Goal: Transaction & Acquisition: Purchase product/service

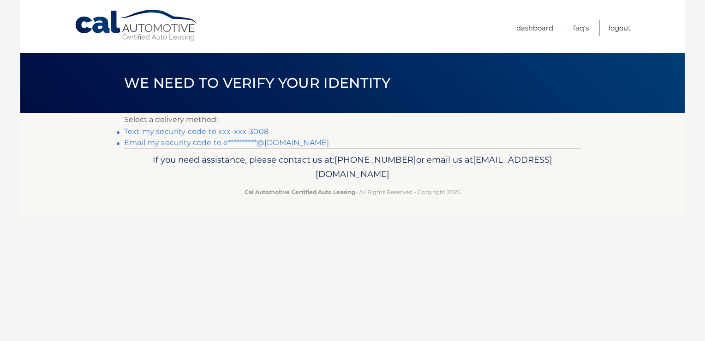
click at [159, 129] on link "Text my security code to xxx-xxx-3008" at bounding box center [196, 131] width 145 height 9
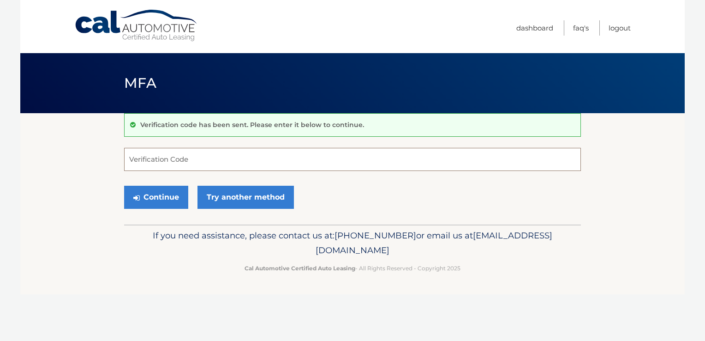
click at [146, 158] on input "Verification Code" at bounding box center [352, 159] width 457 height 23
type input "727699"
click at [164, 199] on button "Continue" at bounding box center [156, 197] width 64 height 23
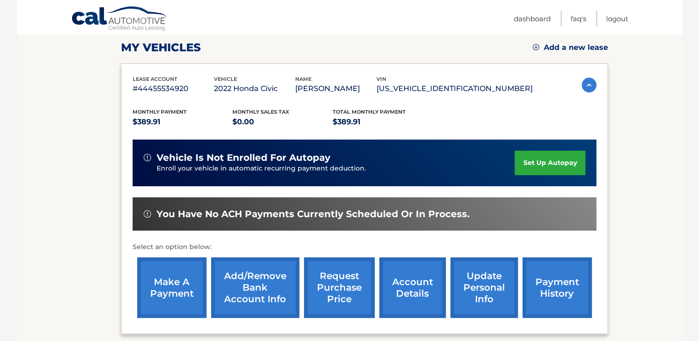
scroll to position [139, 0]
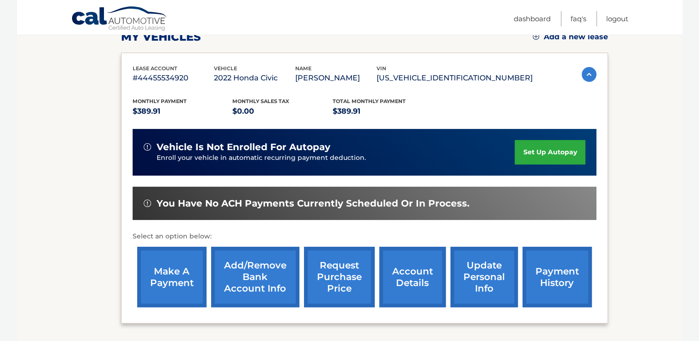
click at [169, 261] on link "make a payment" at bounding box center [171, 277] width 69 height 60
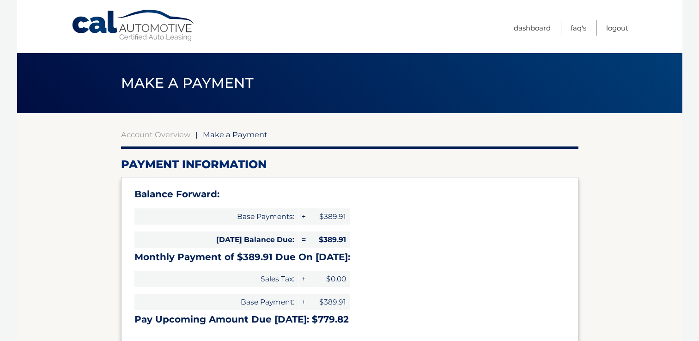
select select "ZGE3ZWEzZGUtZmJlNi00ZDc0LWI5ZjgtNDY2N2U5NDJlMThk"
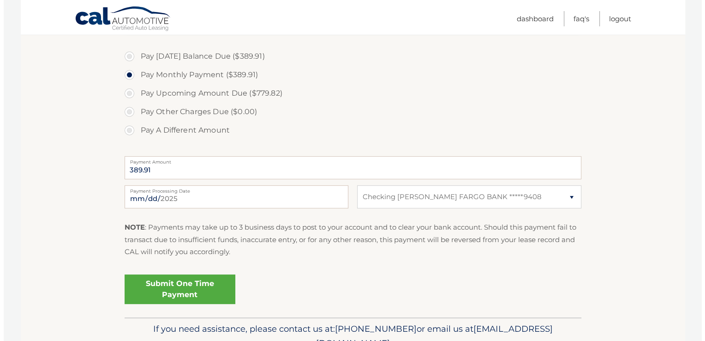
scroll to position [323, 0]
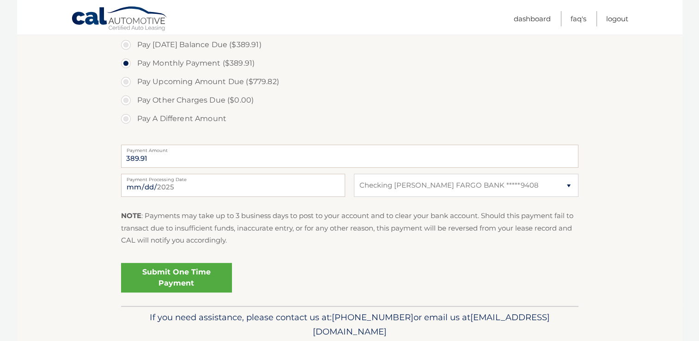
click at [194, 278] on link "Submit One Time Payment" at bounding box center [176, 278] width 111 height 30
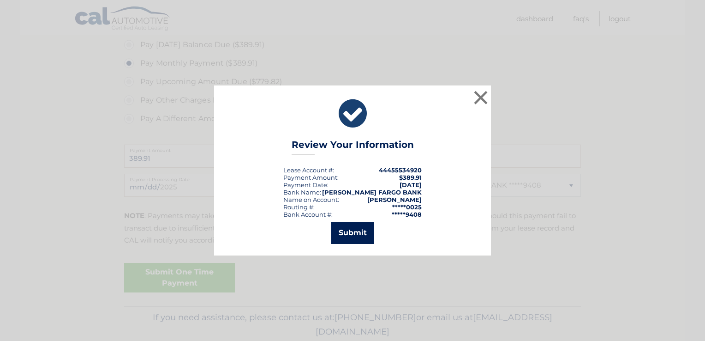
click at [366, 229] on button "Submit" at bounding box center [352, 233] width 43 height 22
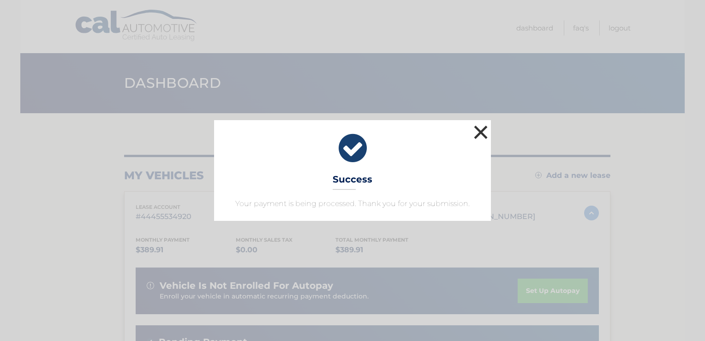
click at [481, 132] on button "×" at bounding box center [481, 132] width 18 height 18
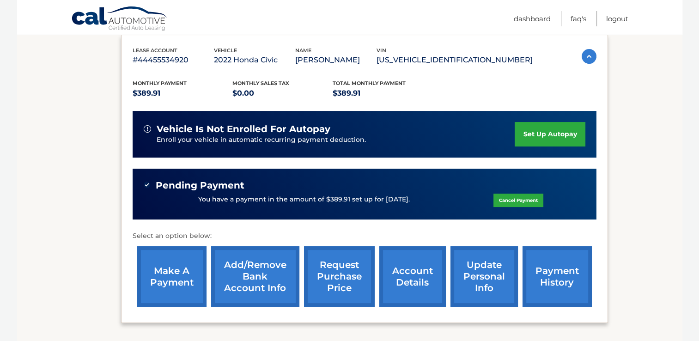
scroll to position [185, 0]
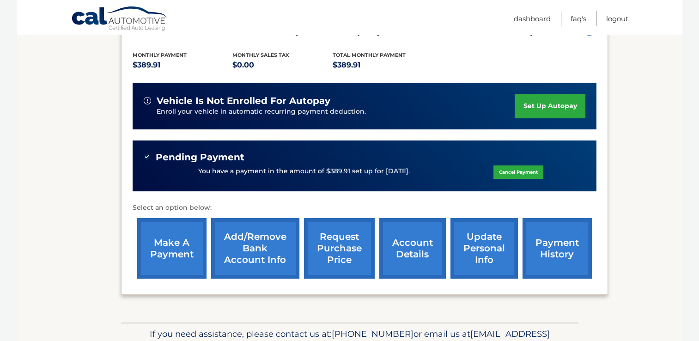
click at [409, 247] on link "account details" at bounding box center [412, 248] width 66 height 60
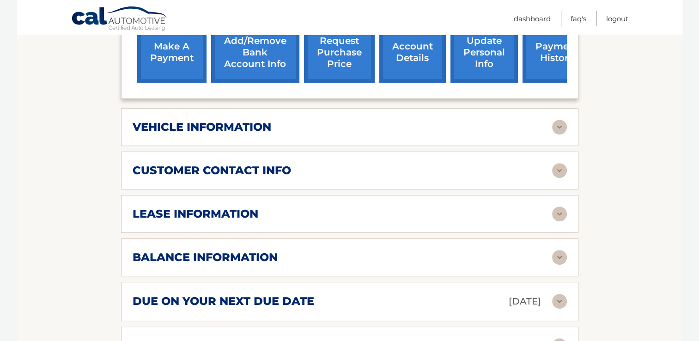
scroll to position [416, 0]
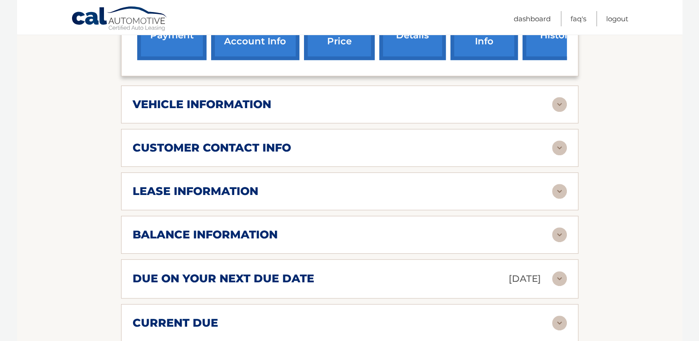
click at [559, 189] on img at bounding box center [559, 191] width 15 height 15
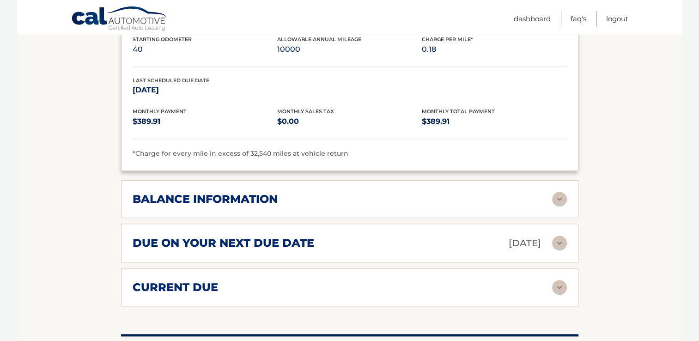
scroll to position [646, 0]
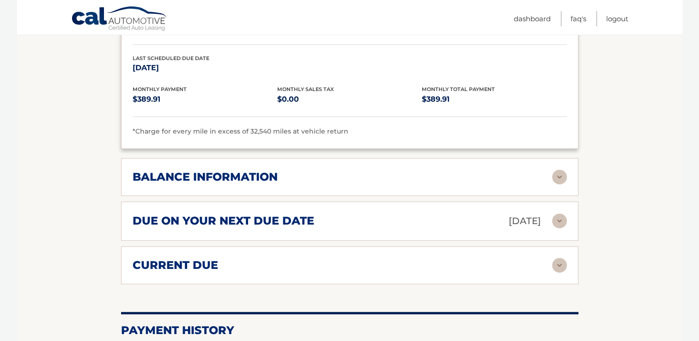
click at [558, 173] on img at bounding box center [559, 176] width 15 height 15
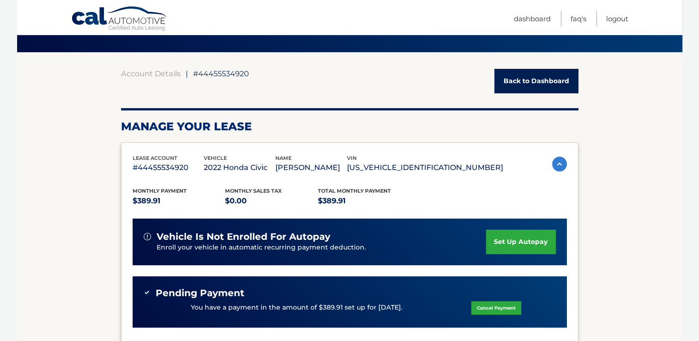
scroll to position [0, 0]
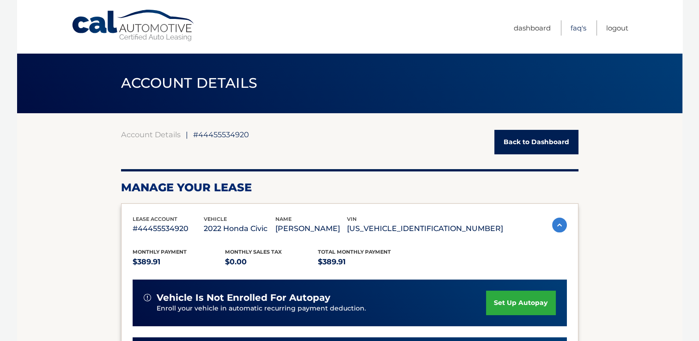
click at [574, 30] on link "FAQ's" at bounding box center [578, 27] width 16 height 15
